Goal: Task Accomplishment & Management: Complete application form

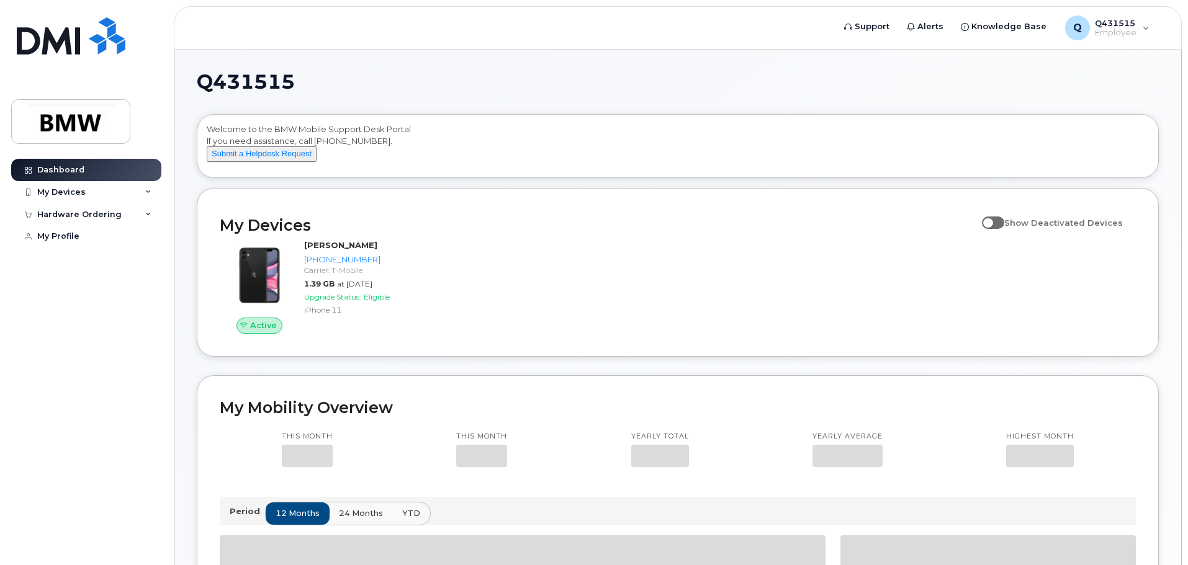
click at [55, 186] on div "My Devices" at bounding box center [86, 192] width 150 height 22
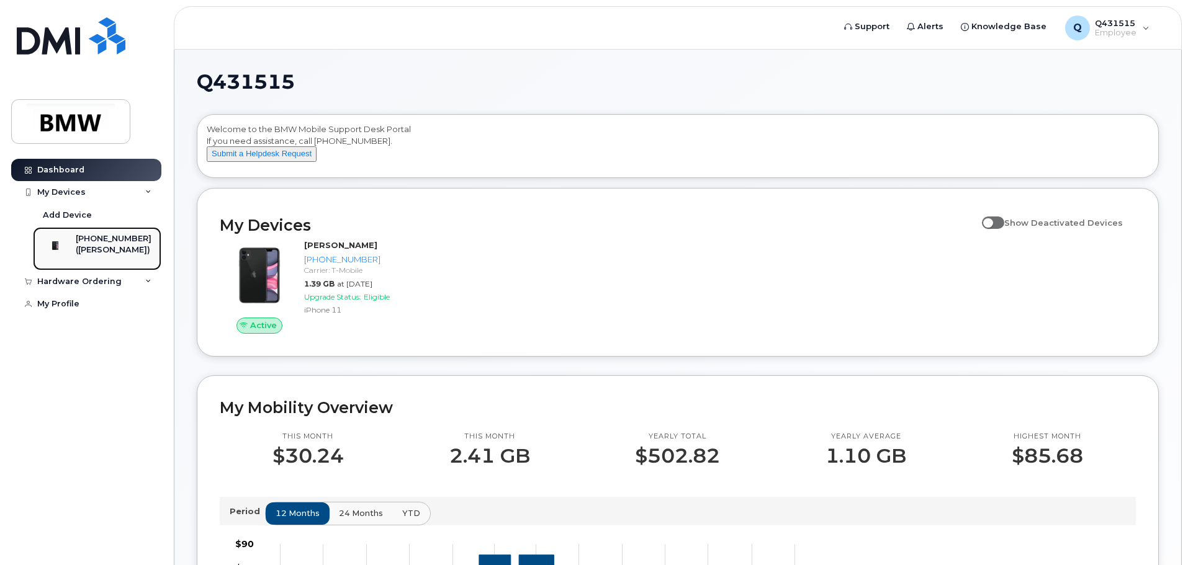
click at [40, 258] on div at bounding box center [55, 245] width 32 height 25
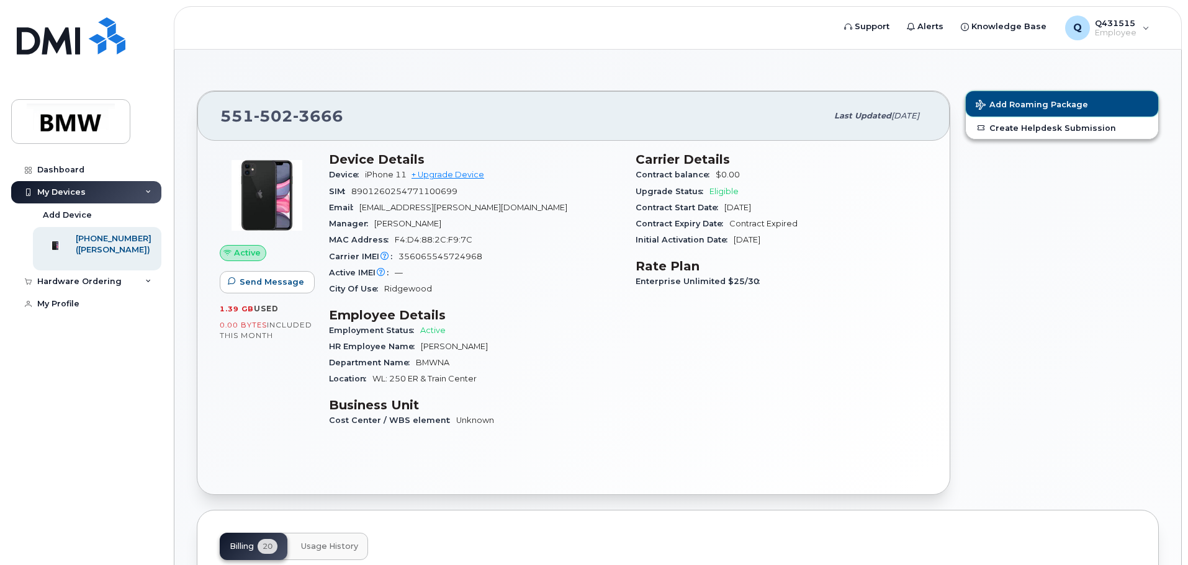
click at [1055, 104] on span "Add Roaming Package" at bounding box center [1032, 106] width 112 height 12
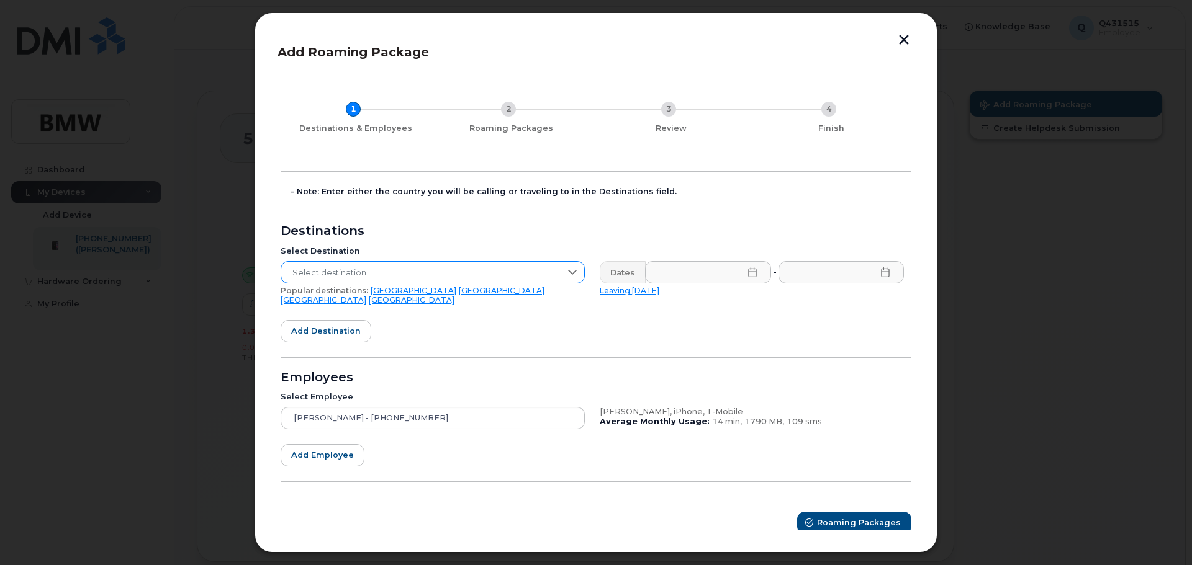
click at [392, 269] on span "Select destination" at bounding box center [420, 273] width 279 height 22
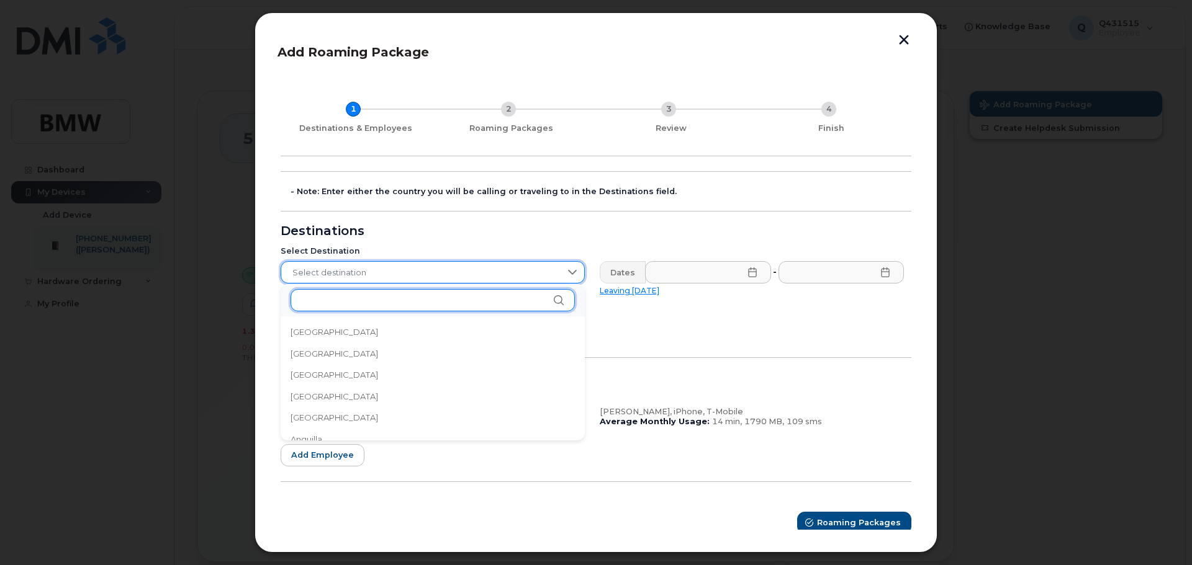
click at [356, 302] on input "text" at bounding box center [432, 300] width 284 height 22
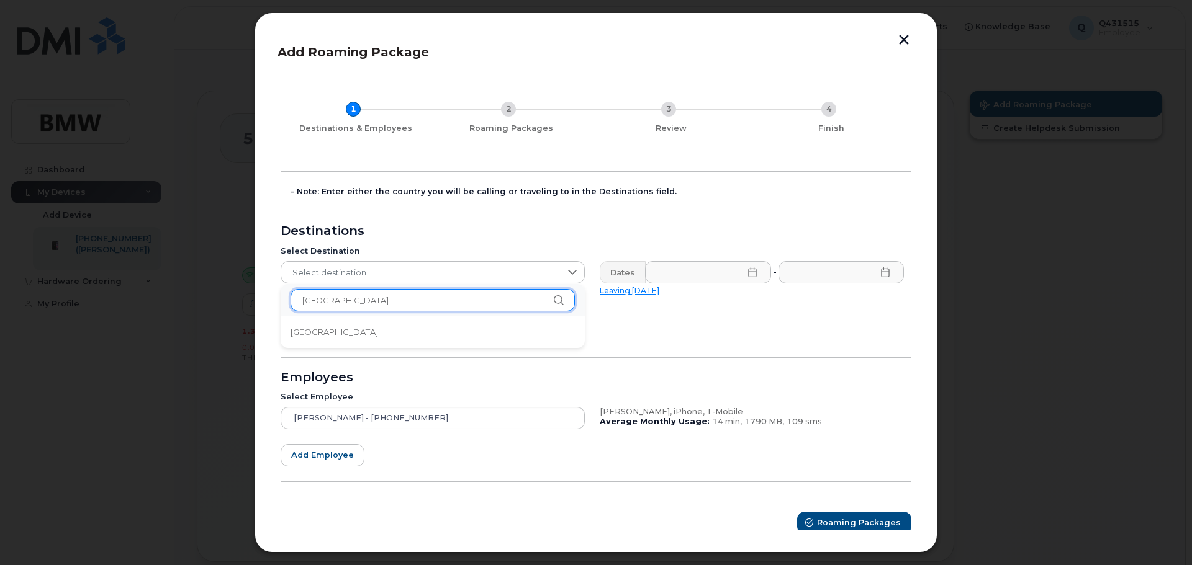
type input "[GEOGRAPHIC_DATA]"
click at [322, 331] on li "[GEOGRAPHIC_DATA]" at bounding box center [433, 333] width 304 height 22
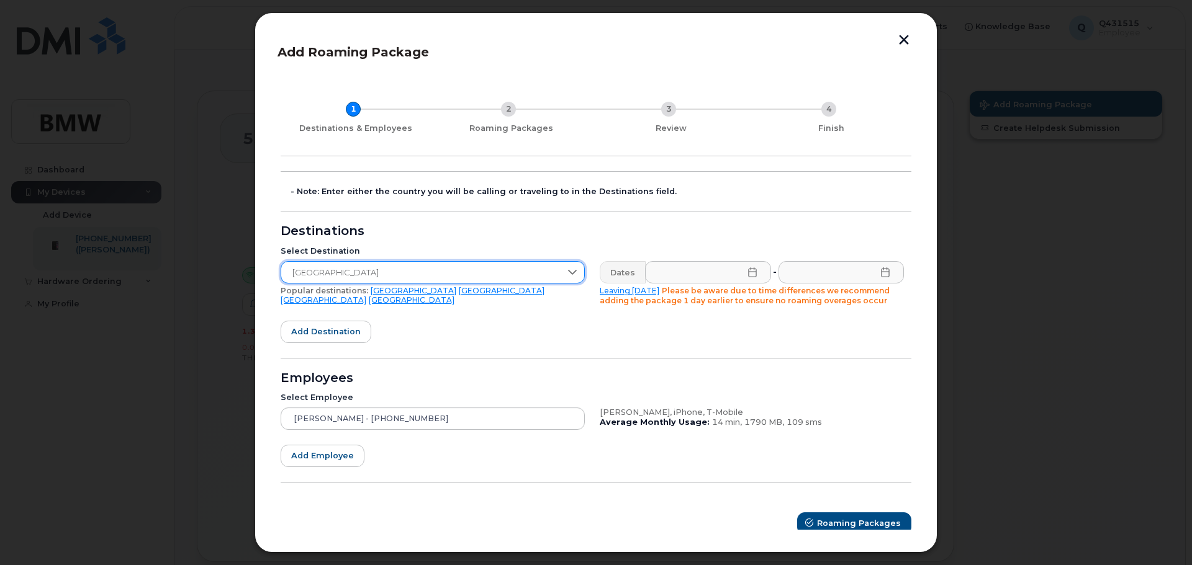
click at [750, 272] on icon at bounding box center [752, 273] width 8 height 10
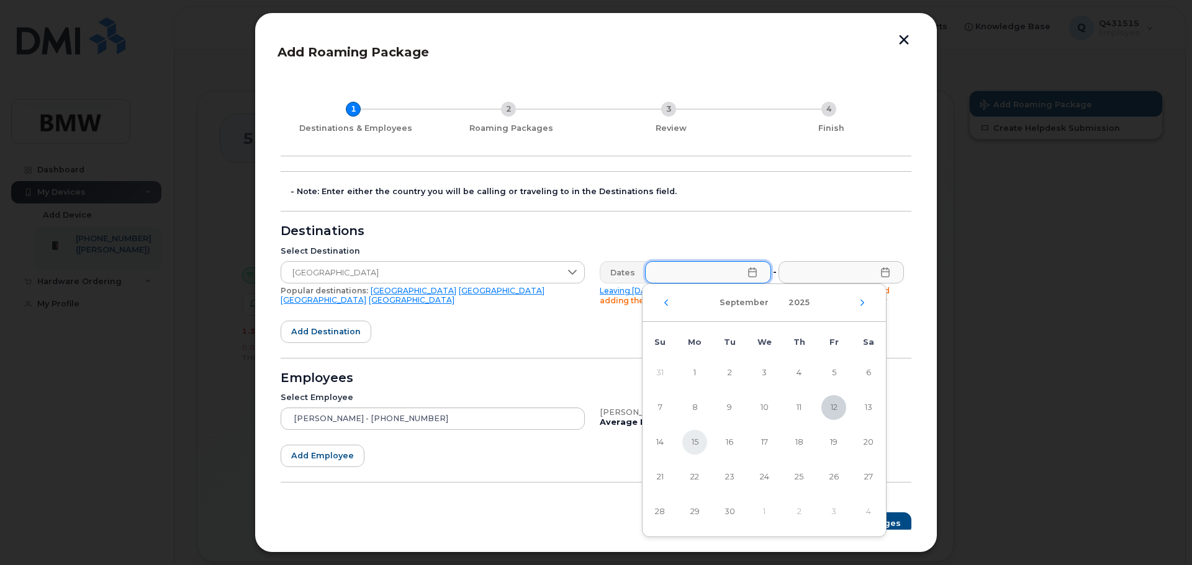
click at [691, 441] on span "15" at bounding box center [694, 442] width 25 height 25
type input "[DATE]"
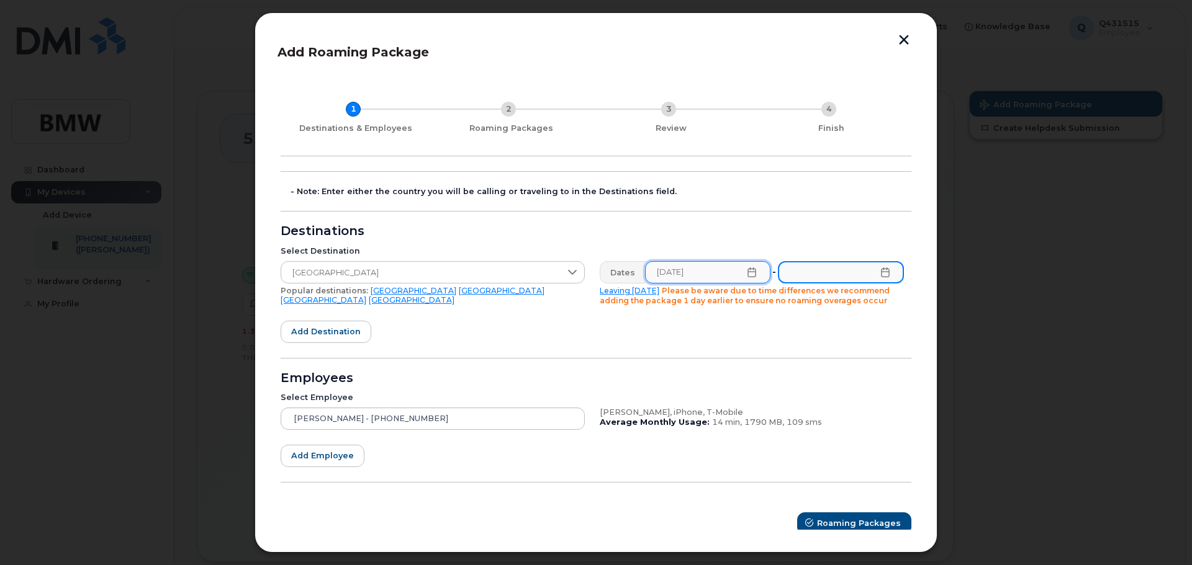
click at [880, 279] on input "text" at bounding box center [841, 272] width 126 height 22
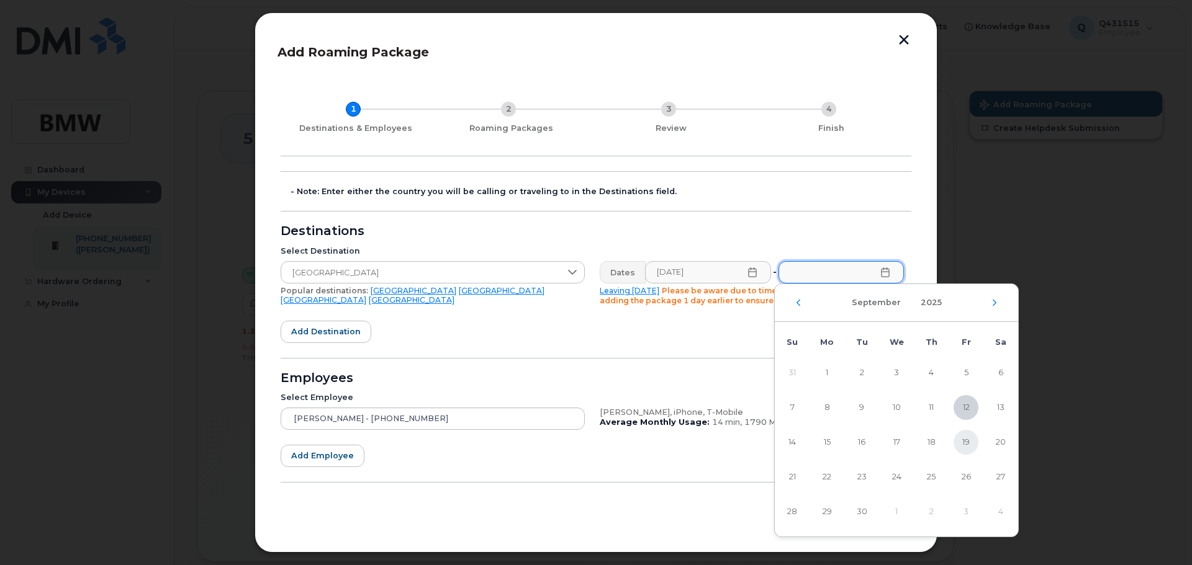
click at [966, 445] on span "19" at bounding box center [965, 442] width 25 height 25
type input "[DATE]"
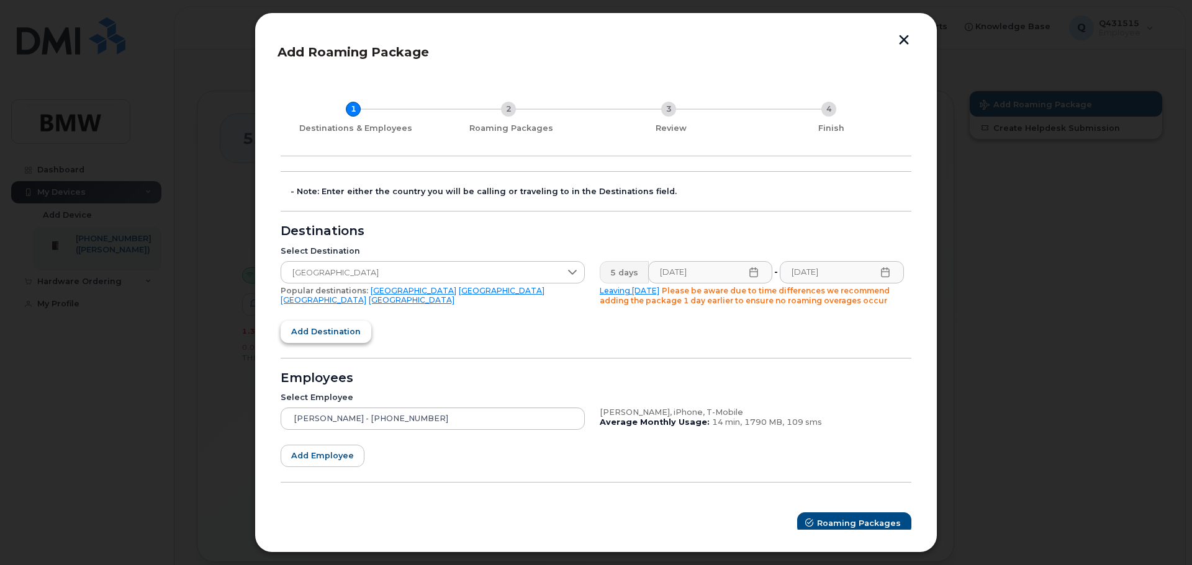
click at [325, 328] on span "Add destination" at bounding box center [326, 332] width 70 height 12
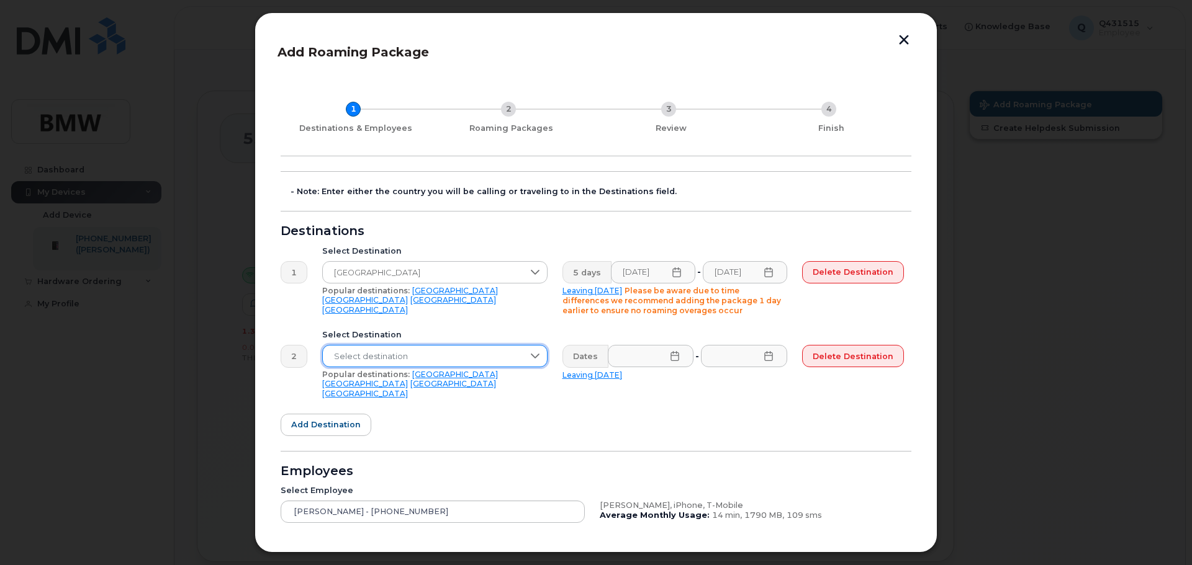
click at [389, 356] on span "Select destination" at bounding box center [423, 357] width 200 height 22
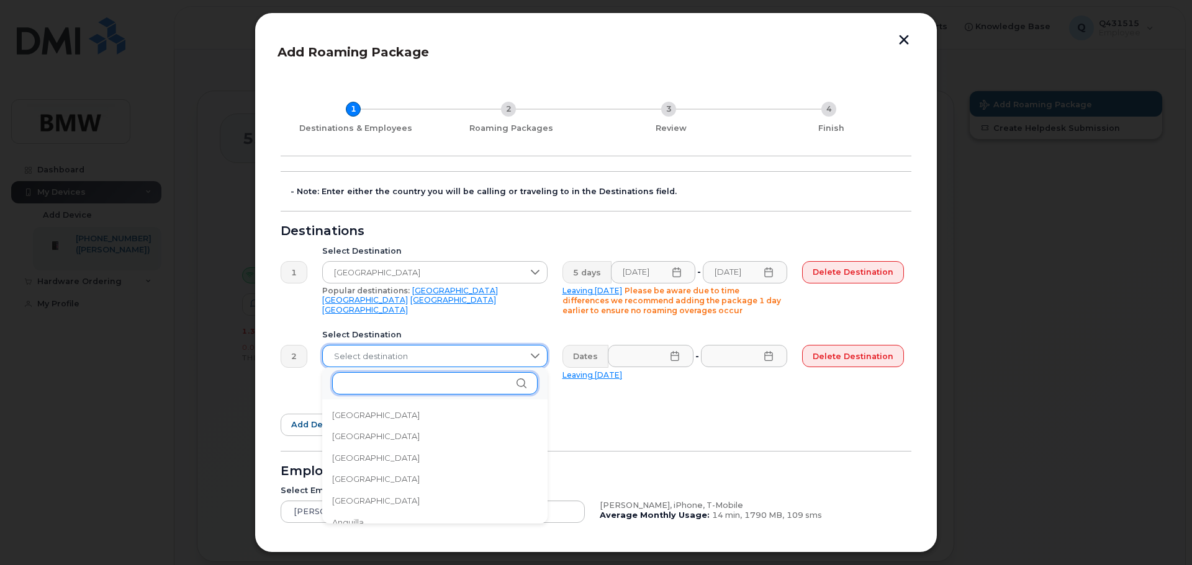
click at [371, 382] on input "text" at bounding box center [434, 383] width 205 height 22
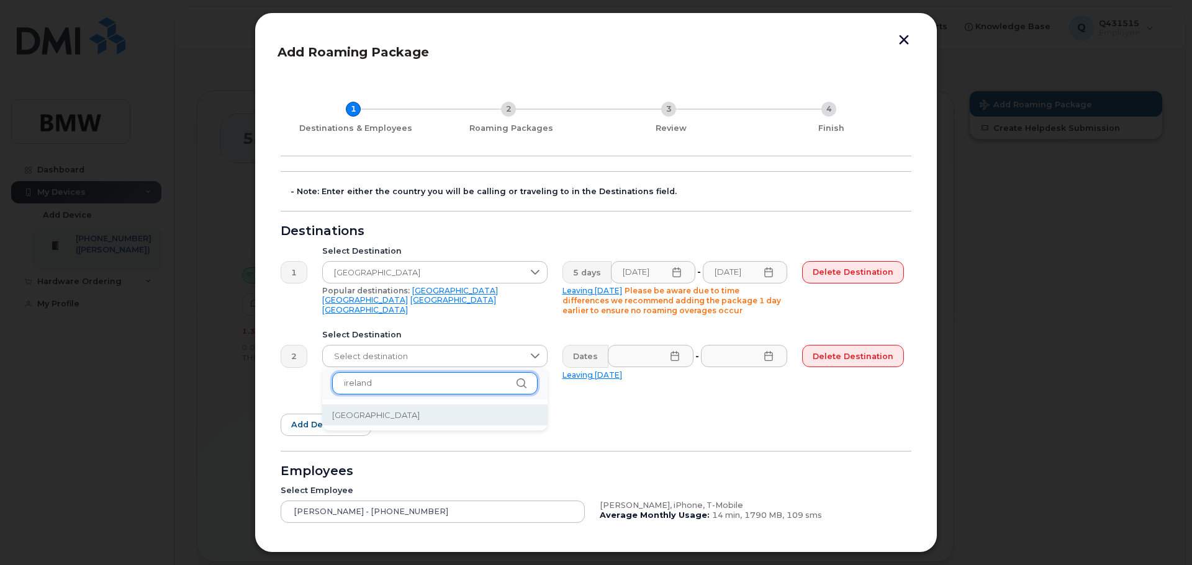
type input "ireland"
click at [359, 415] on span "[GEOGRAPHIC_DATA]" at bounding box center [376, 416] width 88 height 12
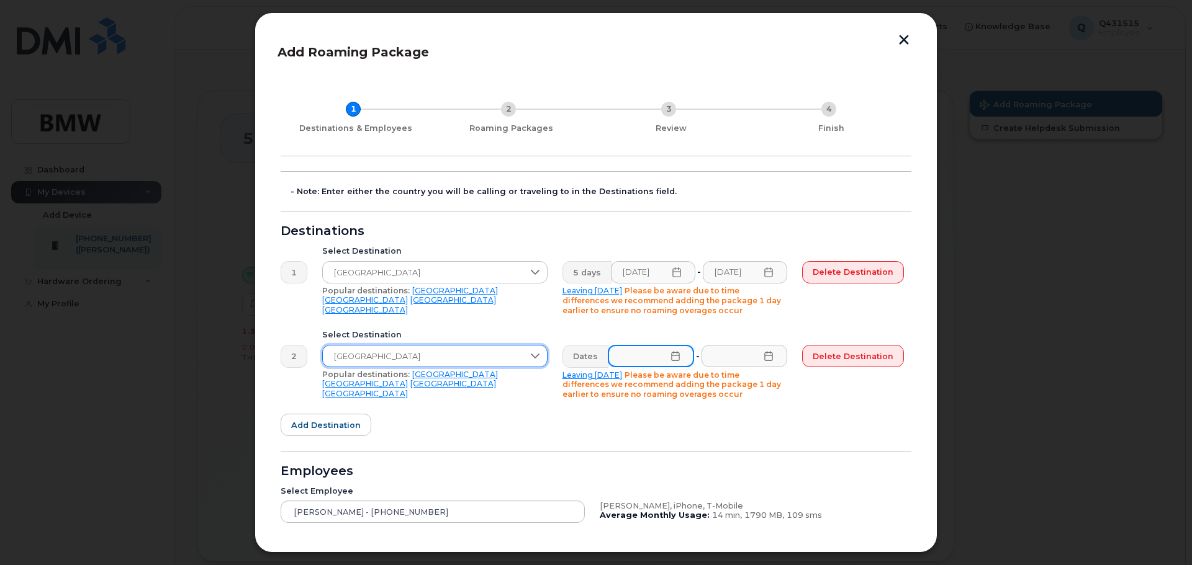
click at [656, 358] on input "text" at bounding box center [651, 356] width 86 height 22
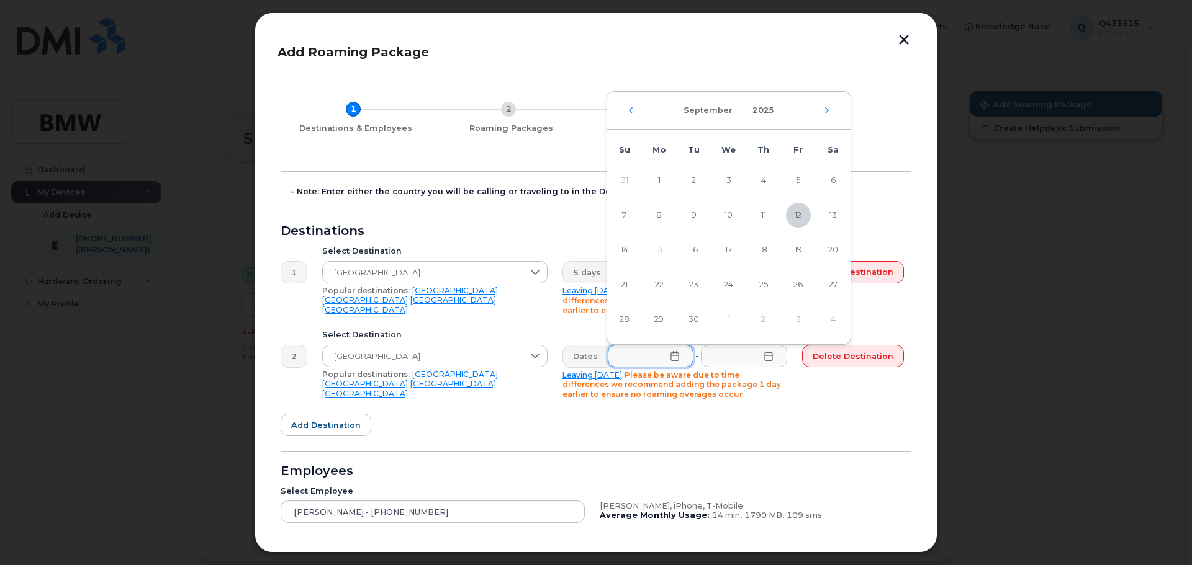
click at [745, 396] on p "Leaving [DATE] Please be aware due to time differences we recommend adding the …" at bounding box center [674, 385] width 225 height 29
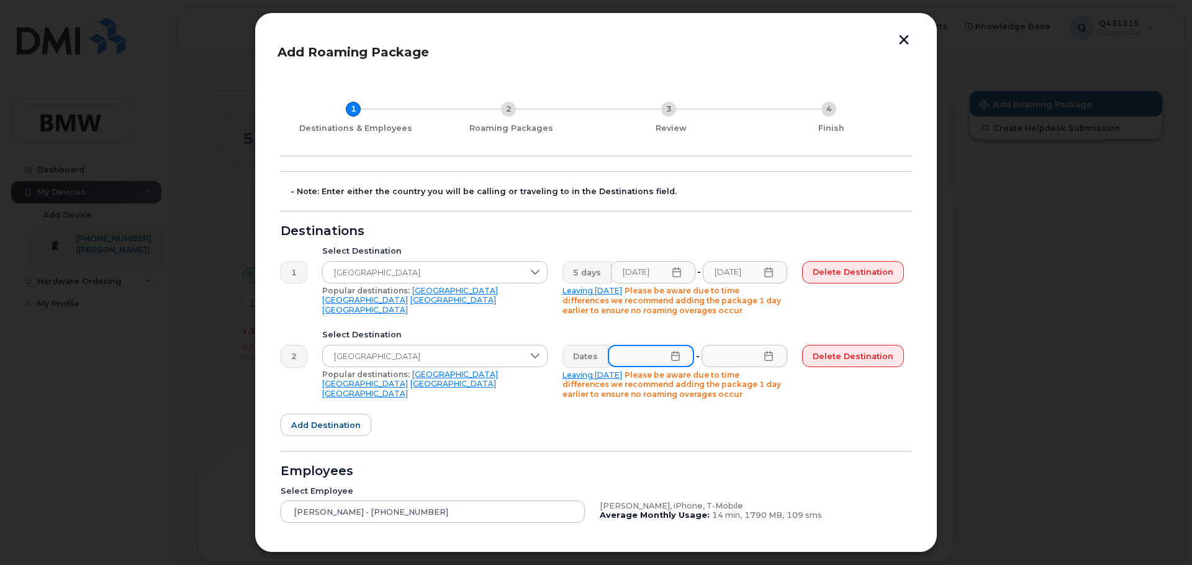
click at [668, 361] on input "text" at bounding box center [651, 356] width 86 height 22
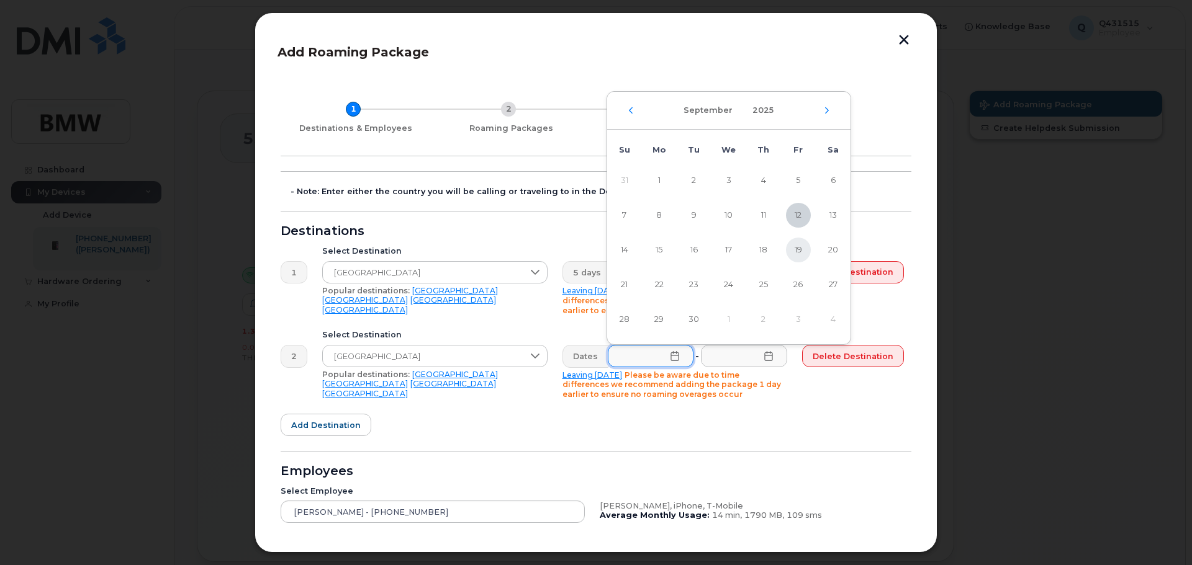
click at [797, 250] on span "19" at bounding box center [798, 250] width 25 height 25
type input "[DATE]"
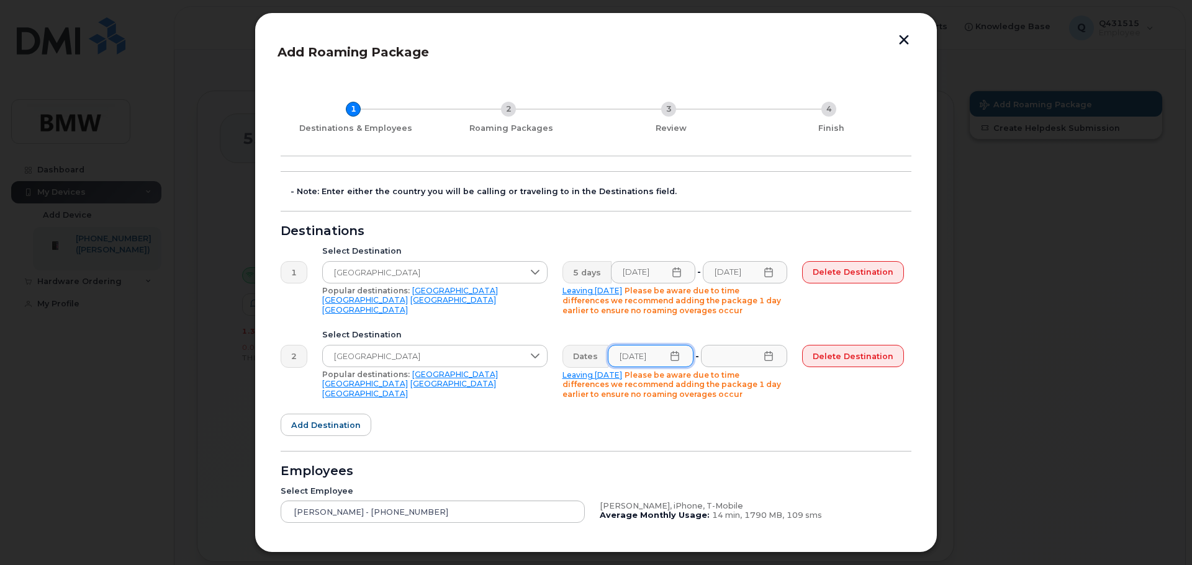
click at [768, 358] on icon at bounding box center [768, 356] width 10 height 10
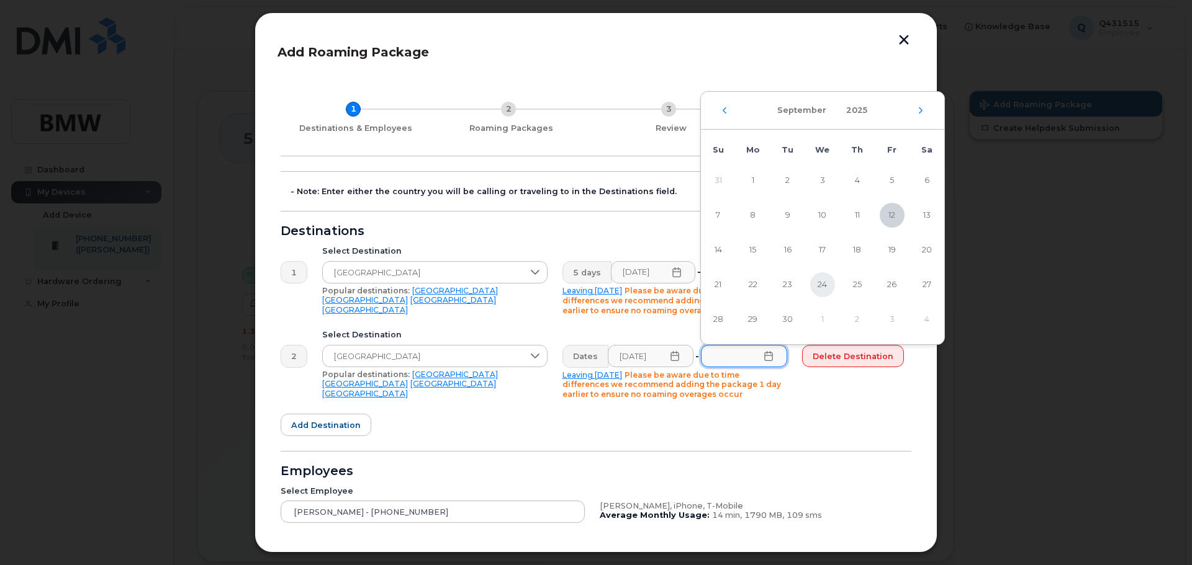
click at [826, 285] on span "24" at bounding box center [822, 284] width 25 height 25
type input "[DATE]"
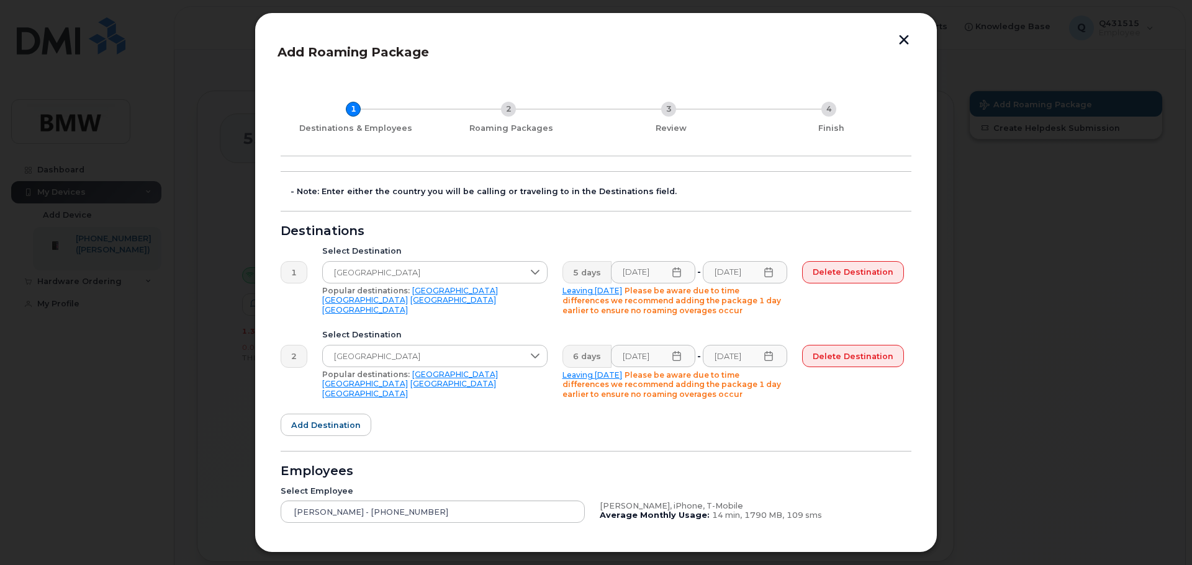
click at [757, 418] on form "- Note: Enter either the country you will be calling or traveling to in the Des…" at bounding box center [596, 399] width 631 height 457
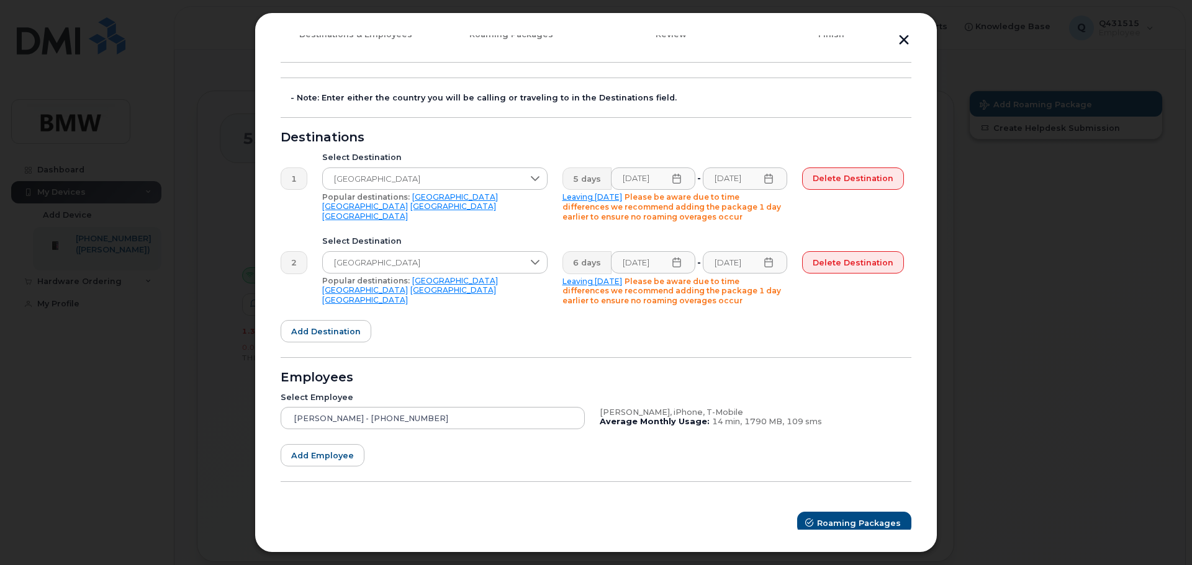
scroll to position [101, 0]
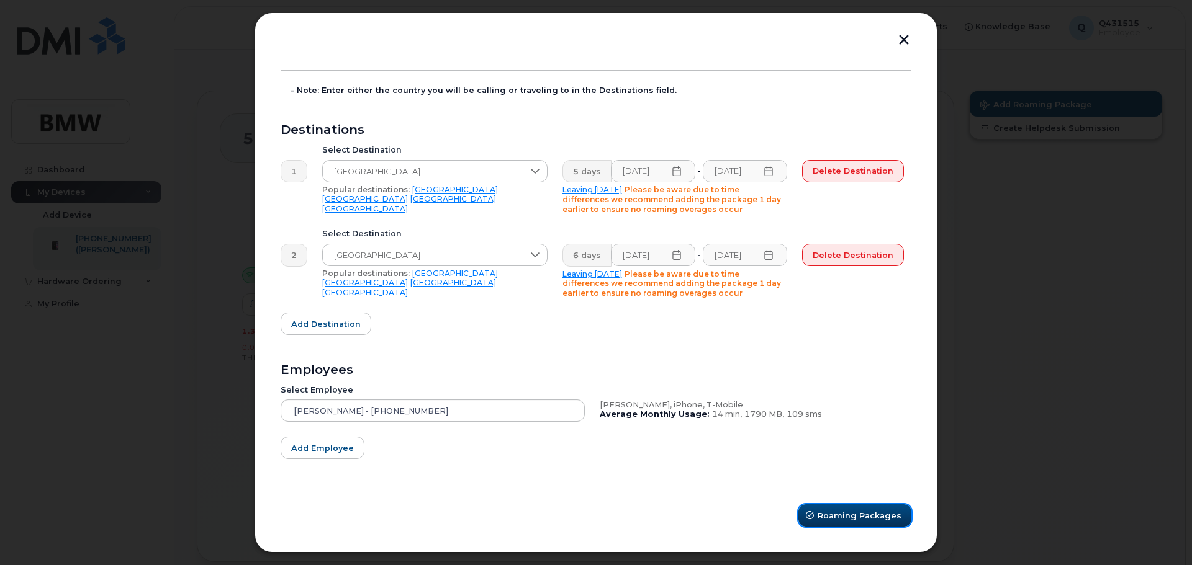
click at [826, 513] on span "Roaming Packages" at bounding box center [859, 516] width 84 height 12
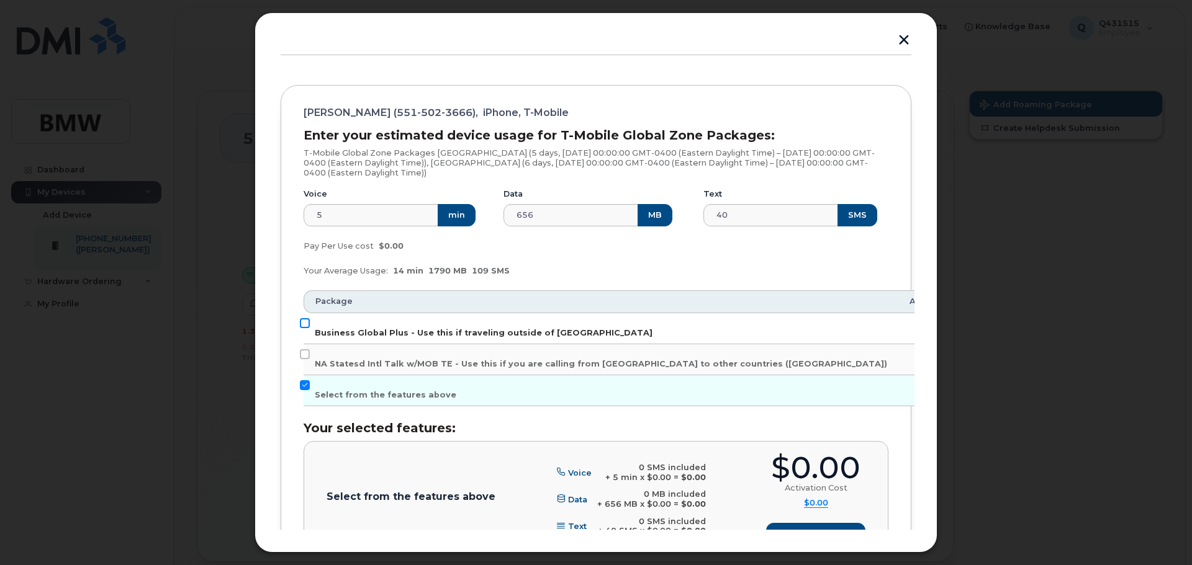
click at [304, 325] on input "Business Global Plus - Use this if traveling outside of [GEOGRAPHIC_DATA]" at bounding box center [305, 323] width 10 height 10
checkbox input "true"
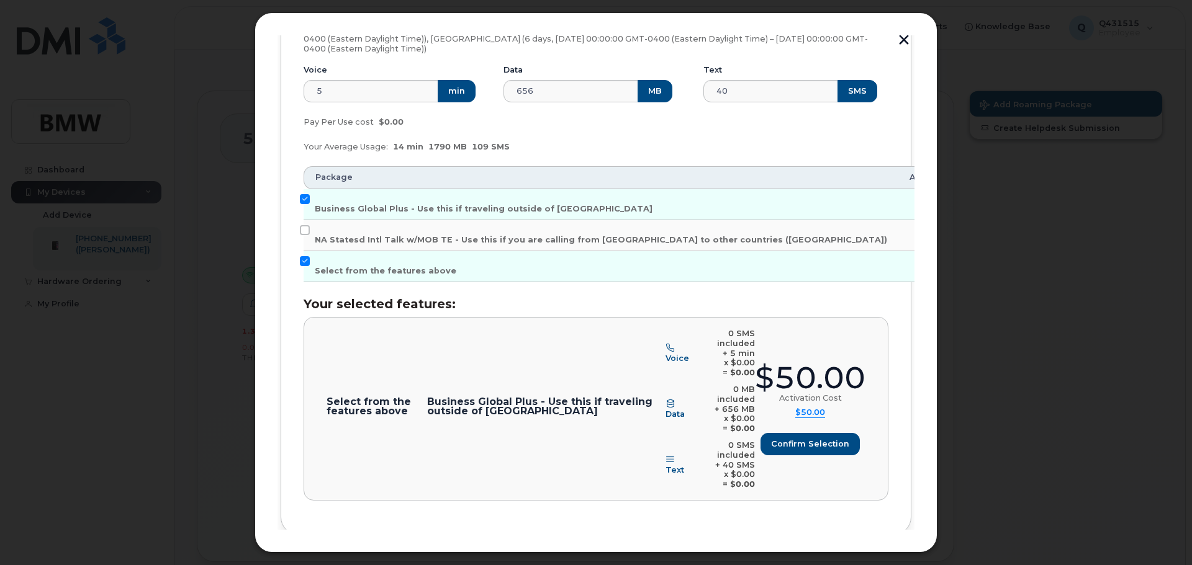
scroll to position [247, 0]
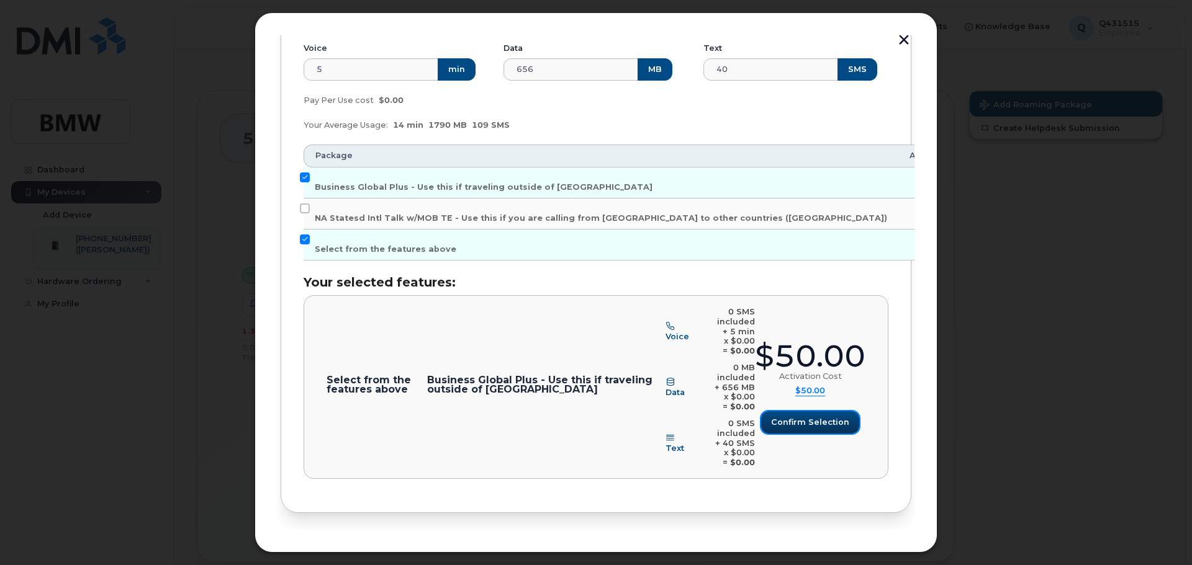
click at [811, 417] on span "Confirm selection" at bounding box center [810, 423] width 78 height 12
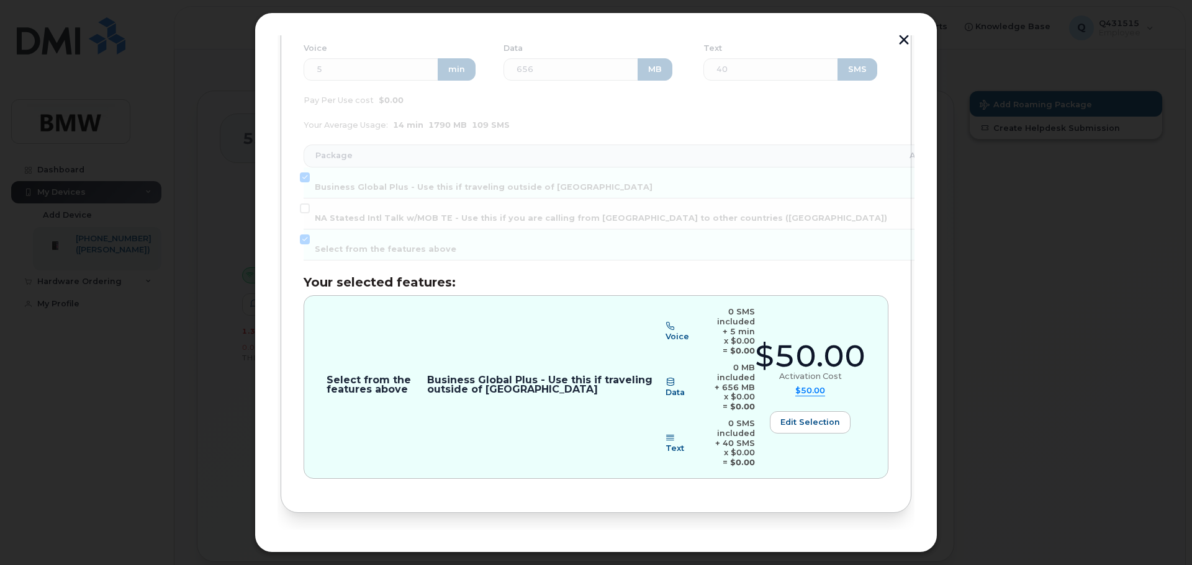
click at [870, 549] on span "Review" at bounding box center [876, 555] width 31 height 12
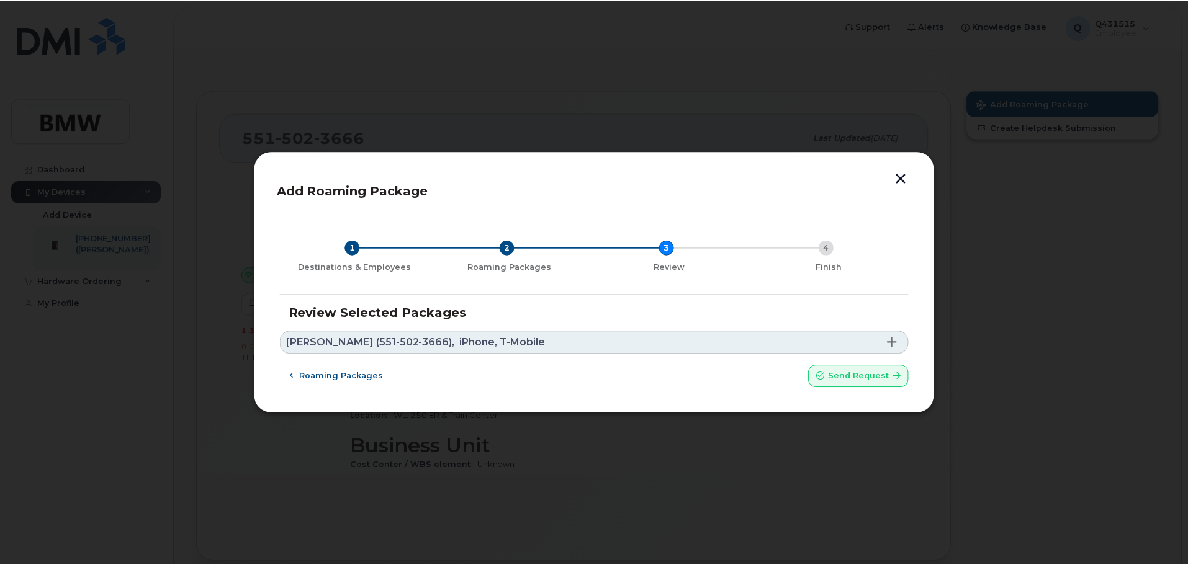
scroll to position [0, 0]
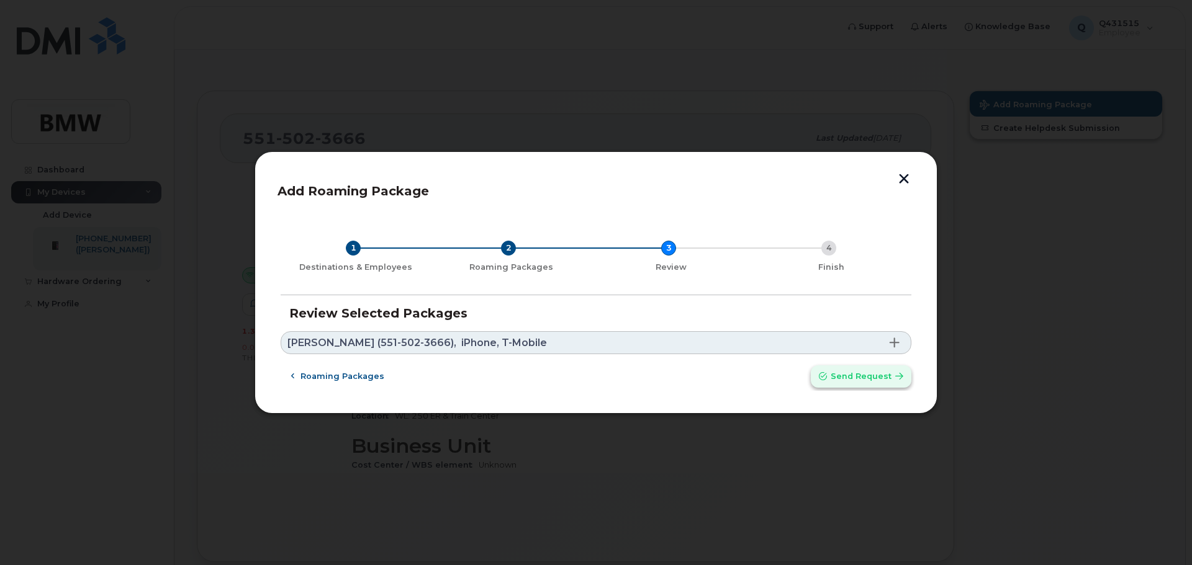
click at [868, 383] on button "Send request" at bounding box center [861, 377] width 101 height 22
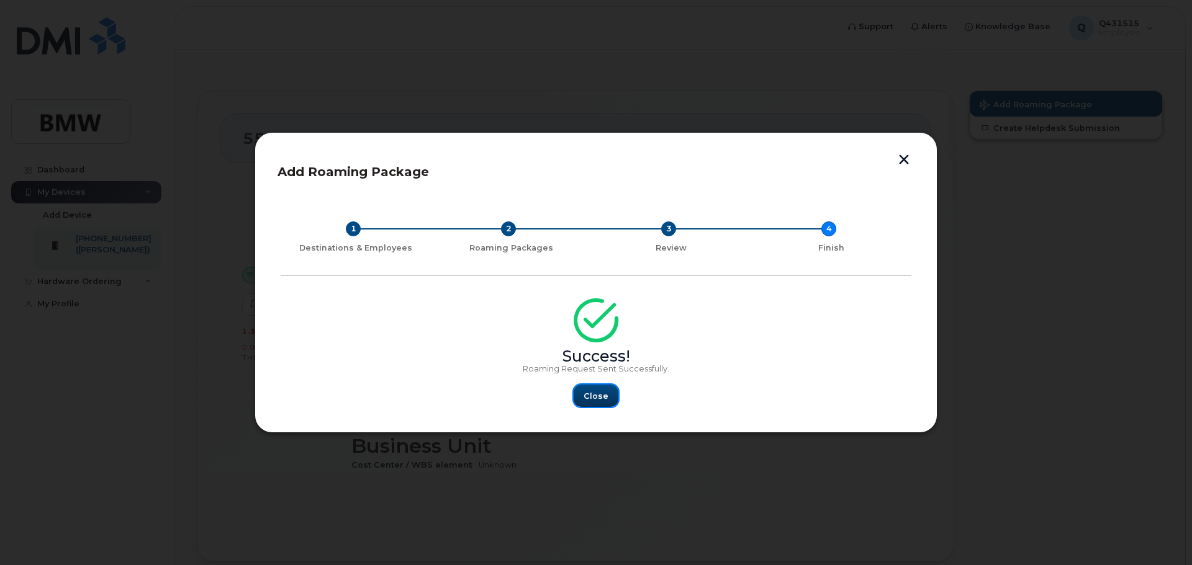
click at [593, 399] on span "Close" at bounding box center [595, 396] width 25 height 12
